Goal: Task Accomplishment & Management: Use online tool/utility

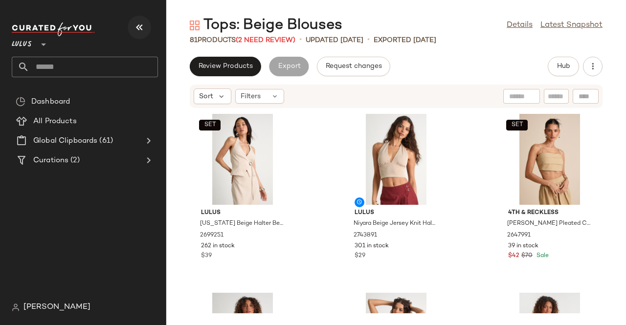
click at [139, 26] on icon "button" at bounding box center [139, 28] width 12 height 12
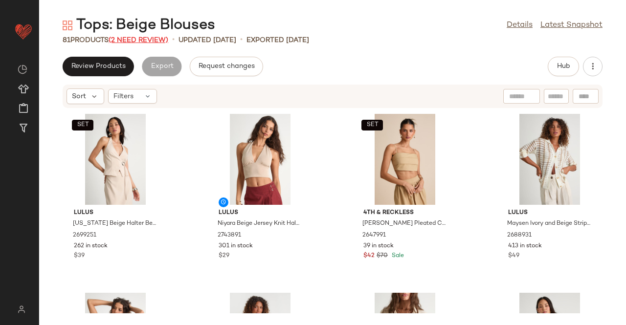
click at [149, 40] on span "(2 Need Review)" at bounding box center [139, 40] width 60 height 7
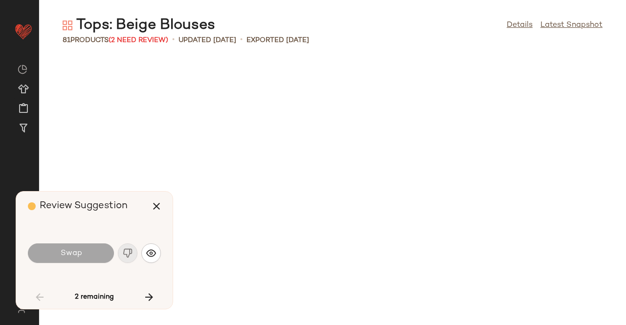
scroll to position [894, 0]
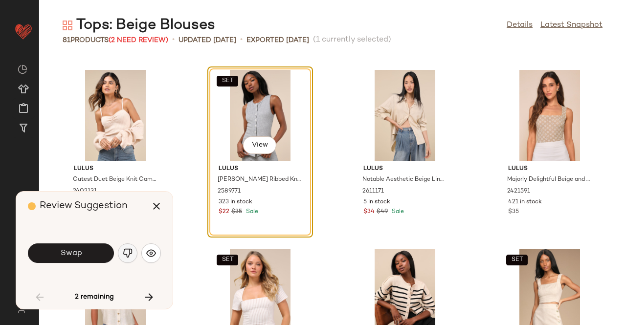
click at [130, 254] on img "button" at bounding box center [128, 253] width 10 height 10
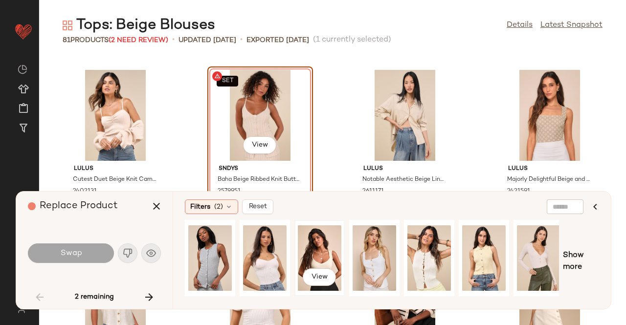
click at [339, 244] on div "View" at bounding box center [320, 257] width 44 height 69
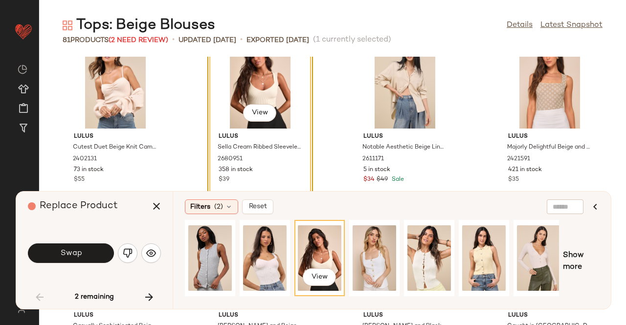
scroll to position [926, 0]
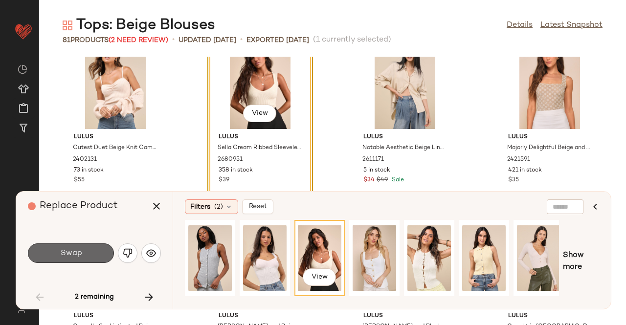
click at [89, 246] on button "Swap" at bounding box center [71, 253] width 86 height 20
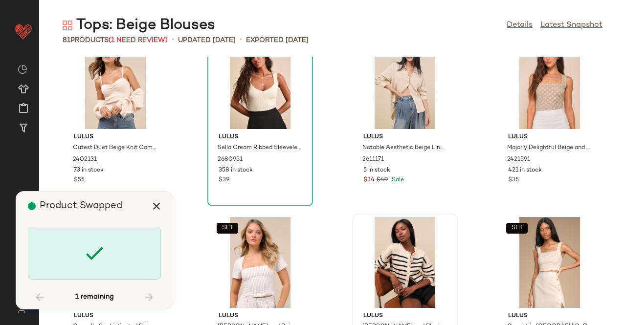
scroll to position [2862, 0]
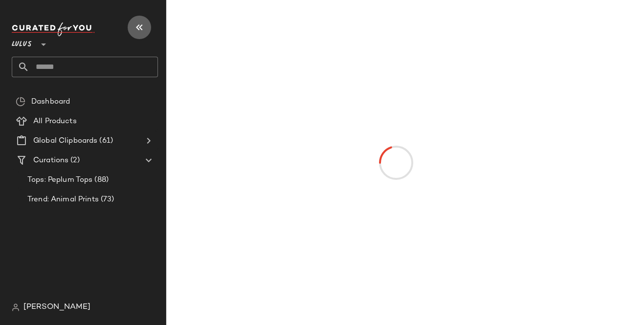
click at [145, 32] on icon "button" at bounding box center [139, 28] width 12 height 12
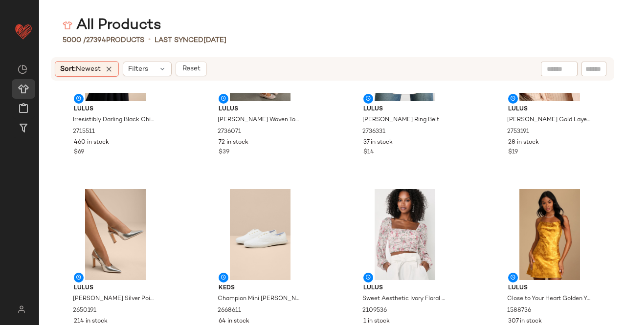
scroll to position [3891, 0]
